Goal: Task Accomplishment & Management: Use online tool/utility

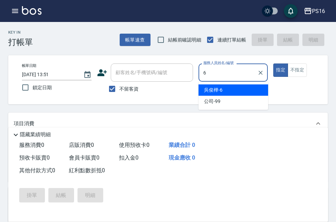
type input "6"
type button "true"
type input "[PERSON_NAME]-6"
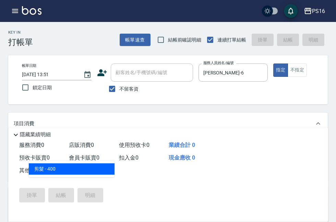
type input "剪髮(401)"
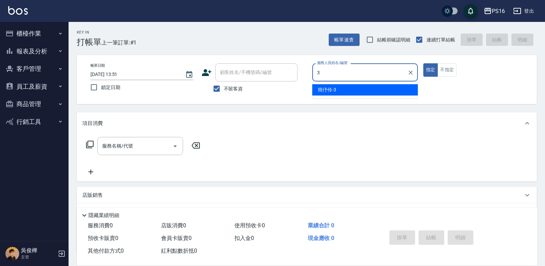
type input "[PERSON_NAME]-3"
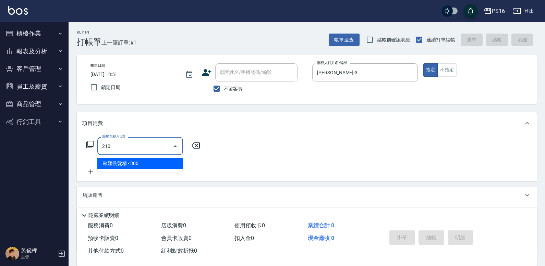
type input "歐娜洗髮精(210)"
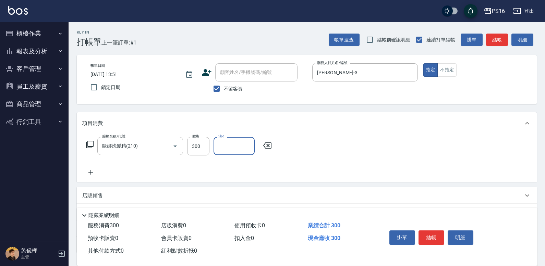
type input "2"
type input "[PERSON_NAME]-3"
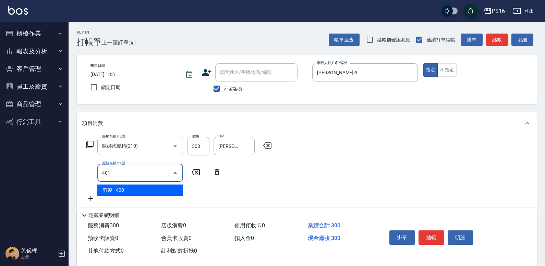
type input "剪髮(401)"
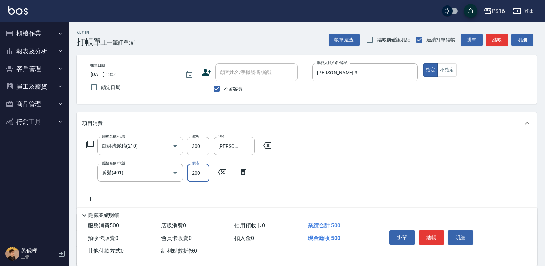
type input "200"
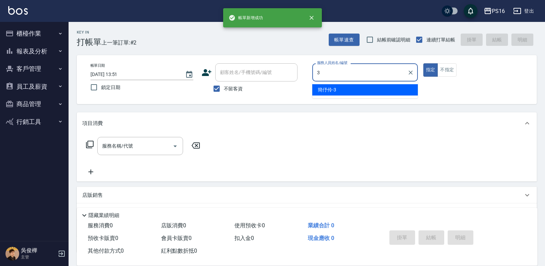
type input "[PERSON_NAME]-3"
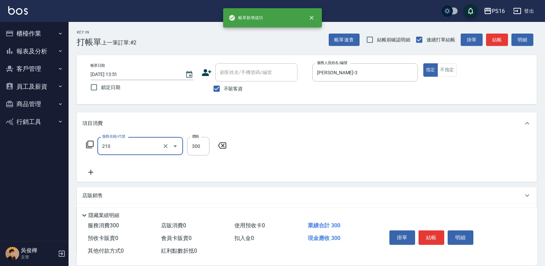
type input "歐娜洗髮精(210)"
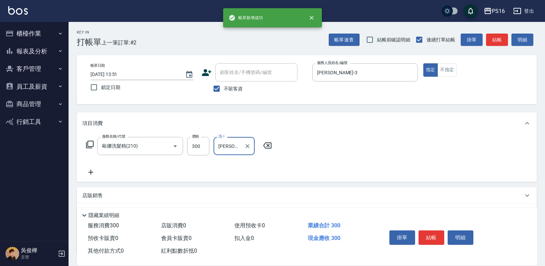
type input "[PERSON_NAME]-3"
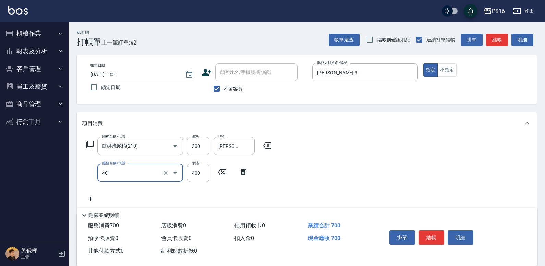
type input "剪髮(401)"
type input "200"
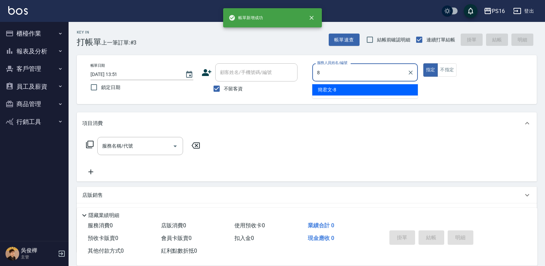
type input "[PERSON_NAME]-8"
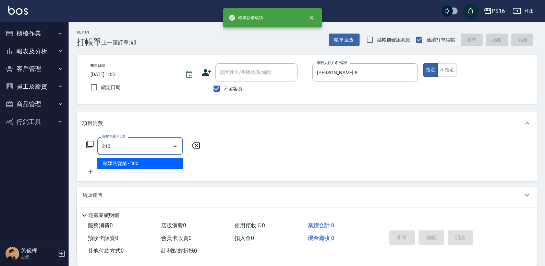
type input "歐娜洗髮精(210)"
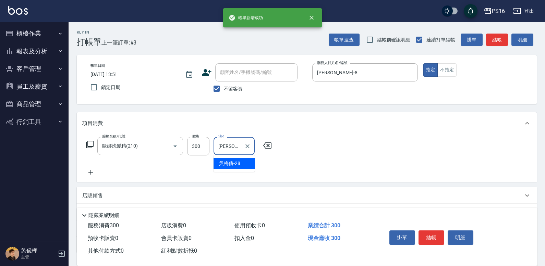
type input "[PERSON_NAME]-28"
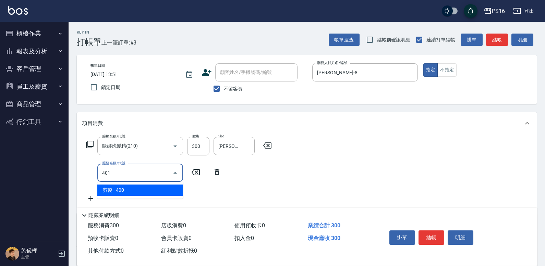
type input "剪髮(401)"
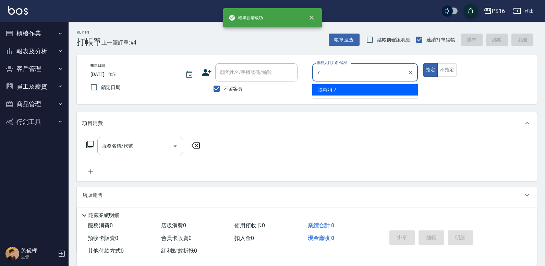
type input "[PERSON_NAME]-7"
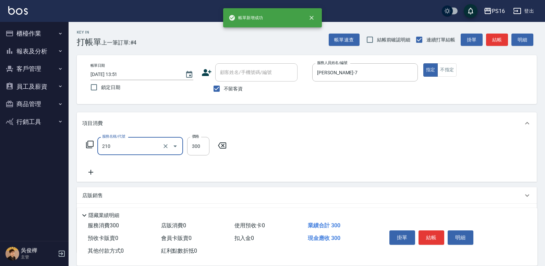
type input "歐娜洗髮精(210)"
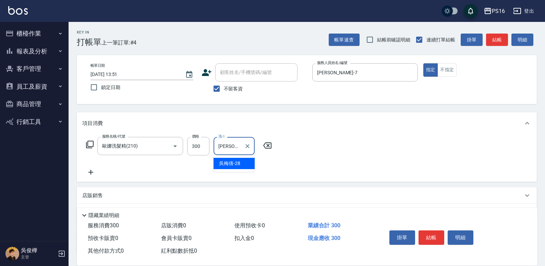
type input "[PERSON_NAME]-28"
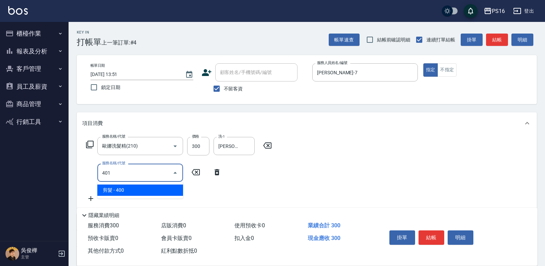
type input "剪髮(401)"
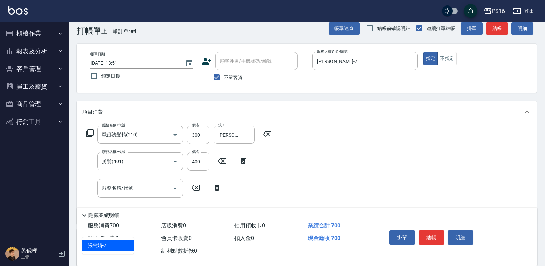
type input "[PERSON_NAME]-7"
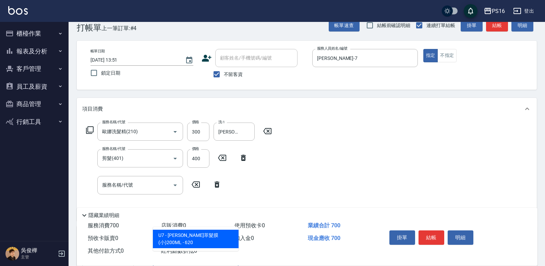
type input "[PERSON_NAME]萃髮膜(小)200ML"
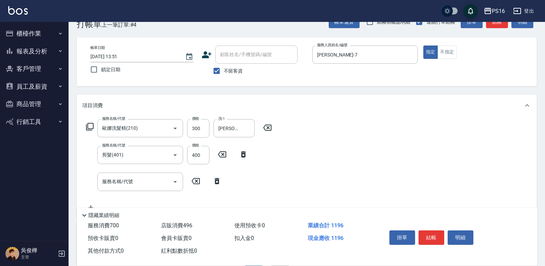
type input "496"
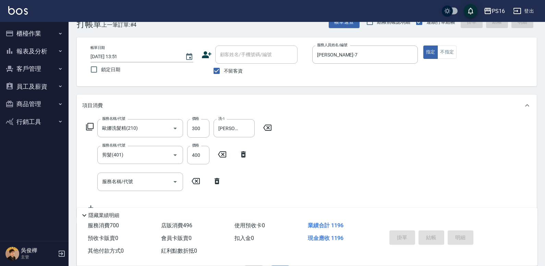
type input "[DATE] 13:52"
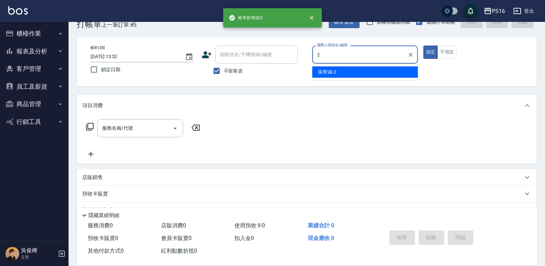
type input "[PERSON_NAME]-2"
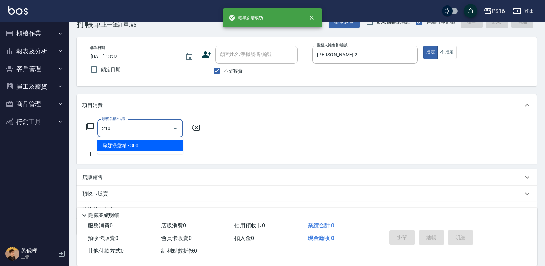
type input "歐娜洗髮精(210)"
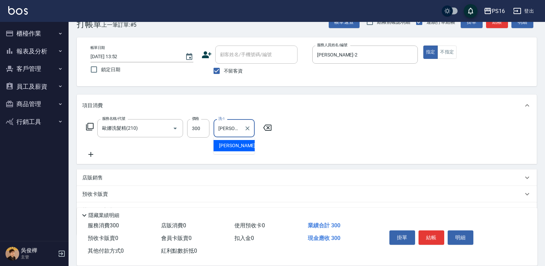
type input "[PERSON_NAME]-24"
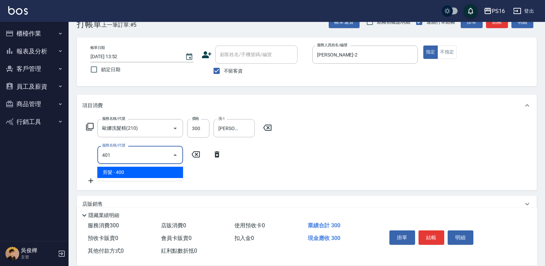
type input "剪髮(401)"
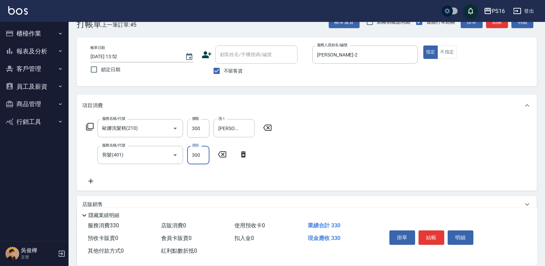
type input "300"
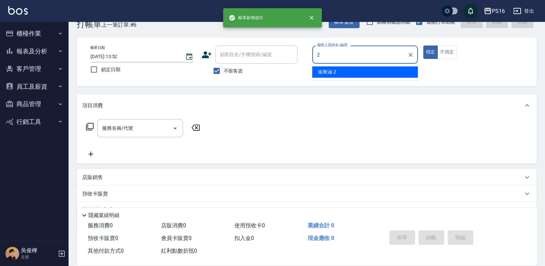
type input "[PERSON_NAME]-2"
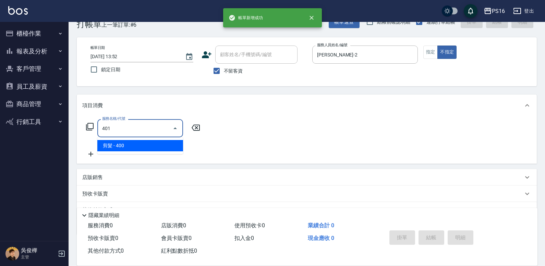
type input "剪髮(401)"
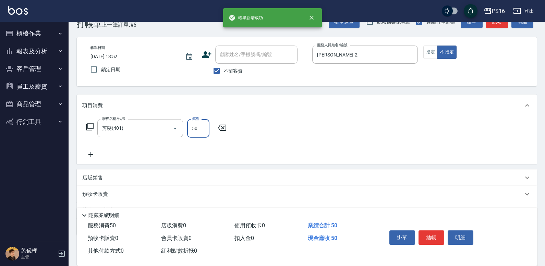
type input "50"
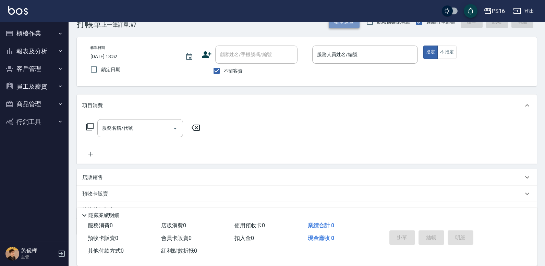
click at [339, 22] on button "帳單速查" at bounding box center [344, 22] width 31 height 13
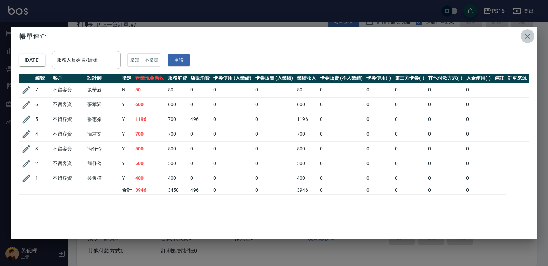
click at [339, 38] on icon "button" at bounding box center [528, 36] width 8 height 8
